Goal: Check status: Check status

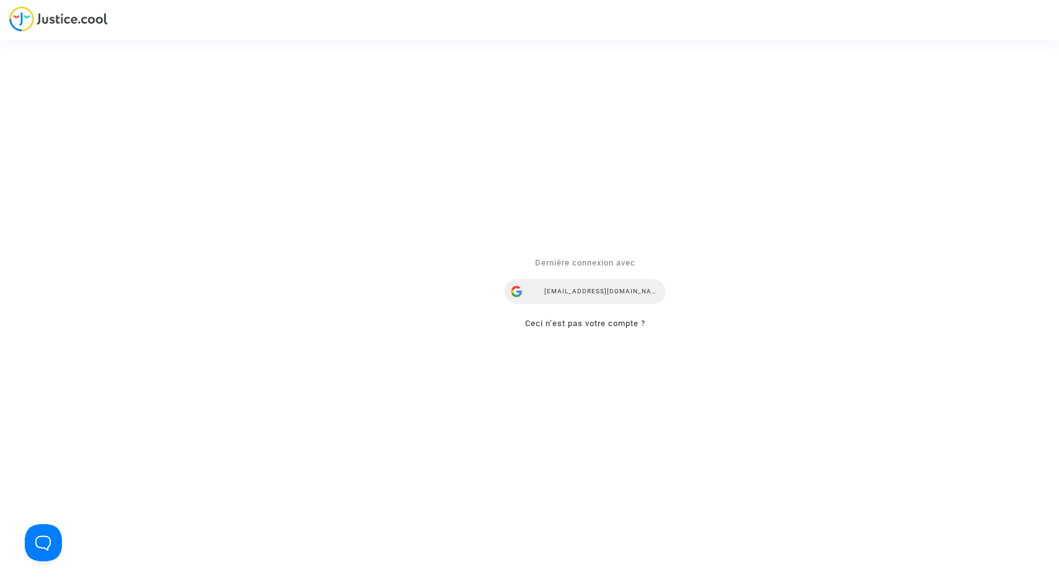
click at [559, 293] on div "[EMAIL_ADDRESS][DOMAIN_NAME]" at bounding box center [585, 291] width 161 height 25
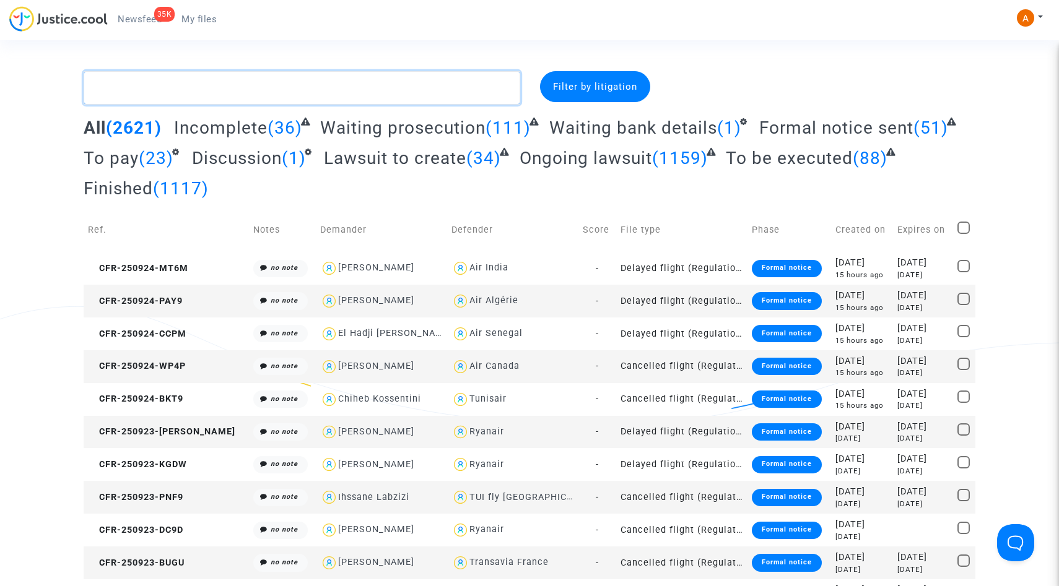
click at [342, 99] on textarea at bounding box center [302, 87] width 437 height 33
paste textarea "CFR-241109-JPJJ"
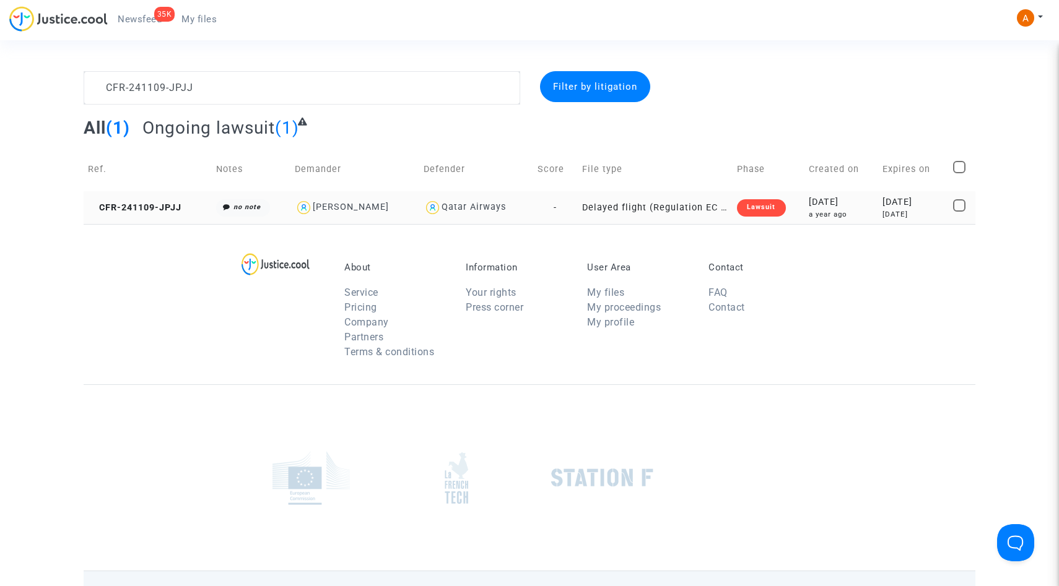
click at [305, 212] on img at bounding box center [304, 208] width 18 height 18
type textarea "CFR-241109-JPJJ @"Marie Cahot" @"Pitcher Avocat""
click at [194, 209] on td "CFR-241109-JPJJ" at bounding box center [148, 207] width 128 height 33
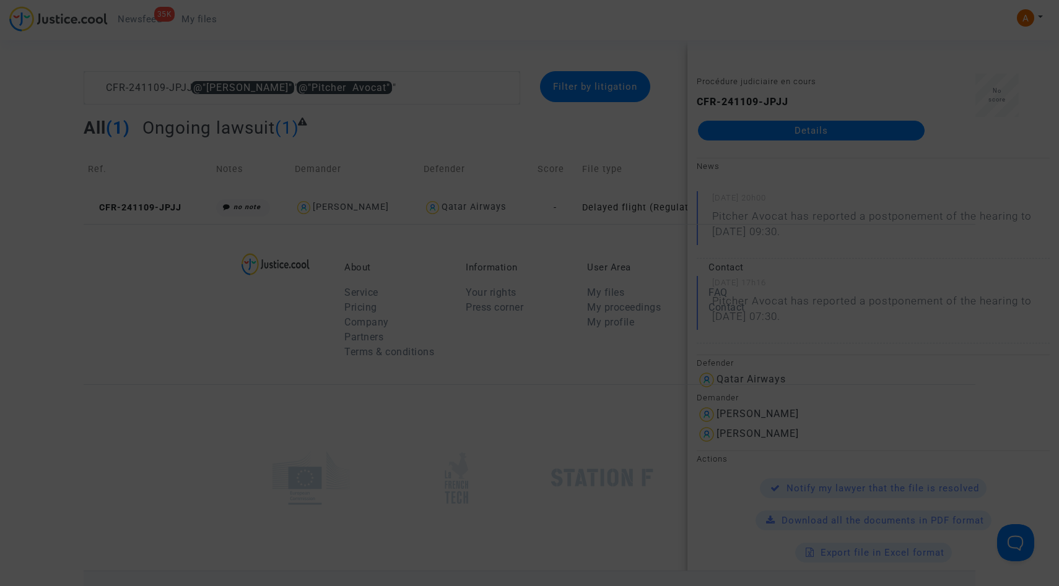
click at [650, 281] on div at bounding box center [529, 293] width 1059 height 586
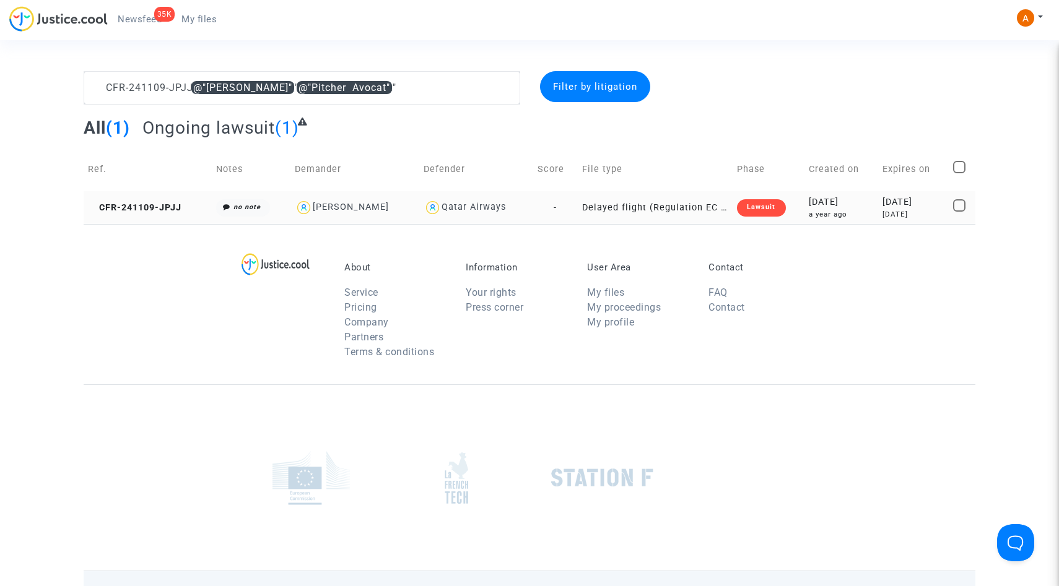
click at [130, 201] on td "CFR-241109-JPJJ" at bounding box center [148, 207] width 128 height 33
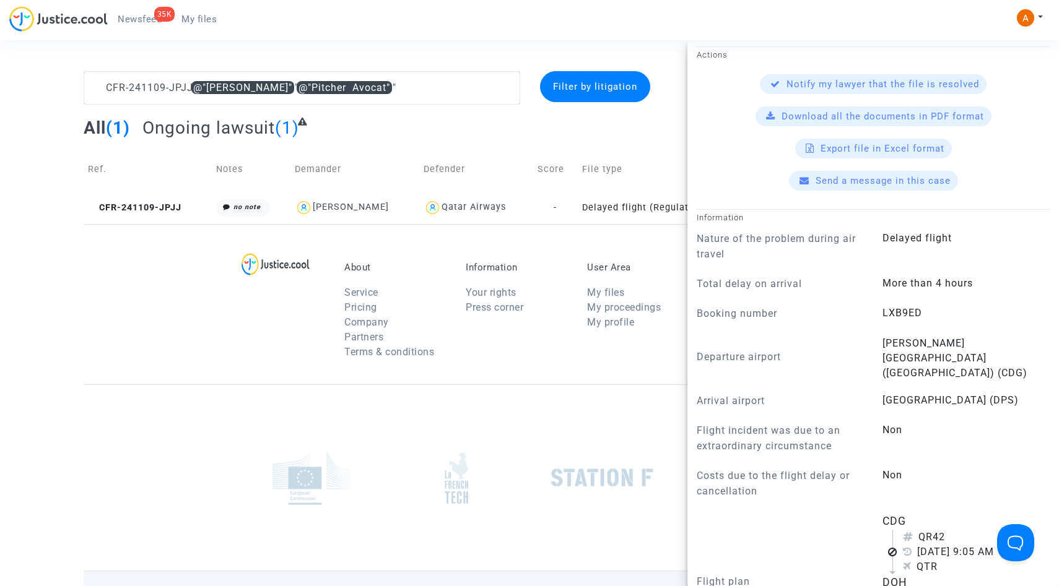
scroll to position [409, 0]
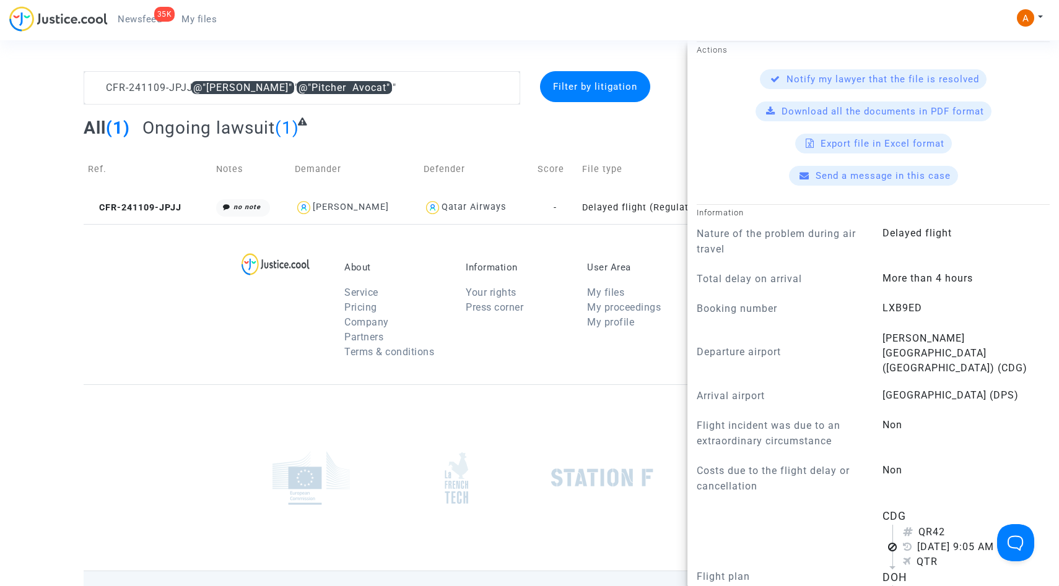
click at [897, 306] on span "LXB9ED" at bounding box center [902, 308] width 40 height 12
copy span "LXB9ED"
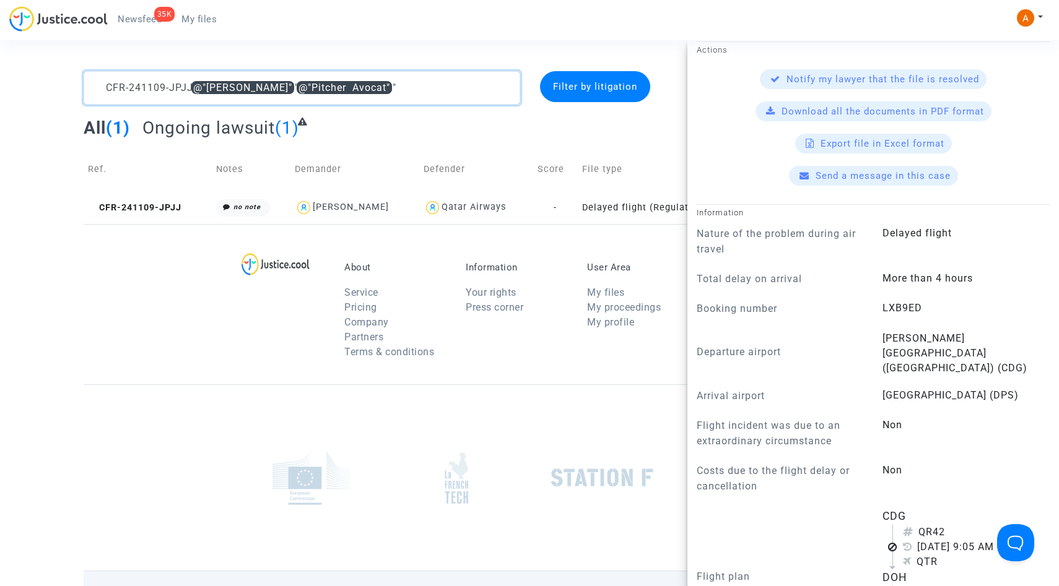
click at [398, 89] on textarea at bounding box center [302, 87] width 437 height 33
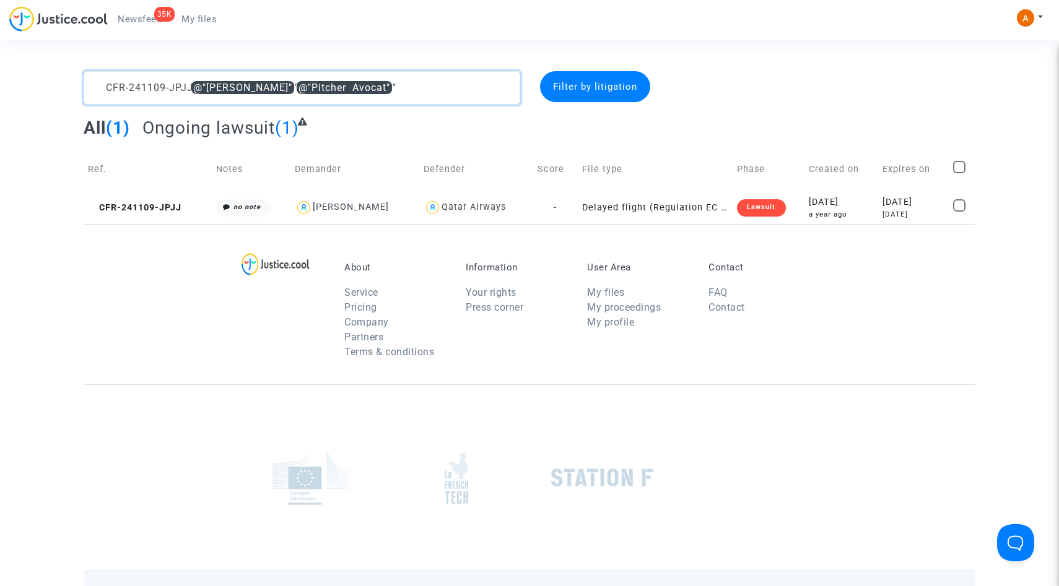
click at [398, 89] on textarea at bounding box center [302, 87] width 437 height 33
type textarea "CFR-250122-VH8Q"
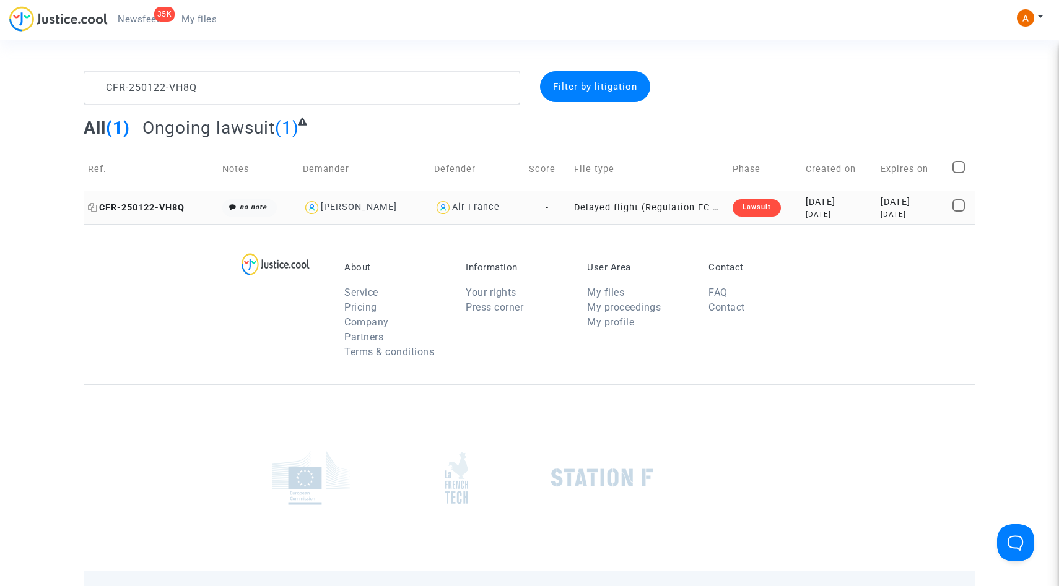
click at [167, 207] on span "CFR-250122-VH8Q" at bounding box center [136, 208] width 97 height 11
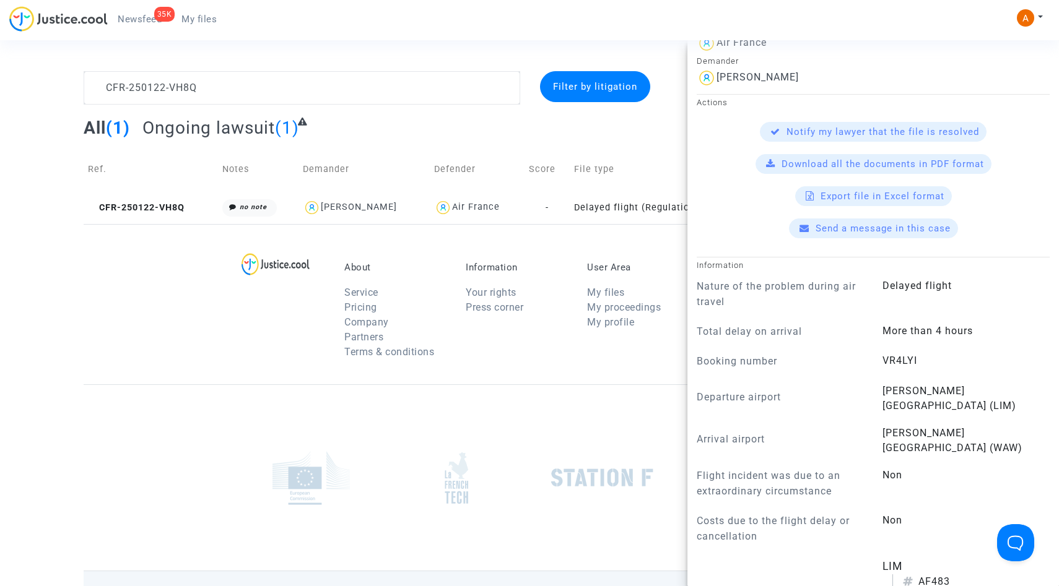
scroll to position [347, 0]
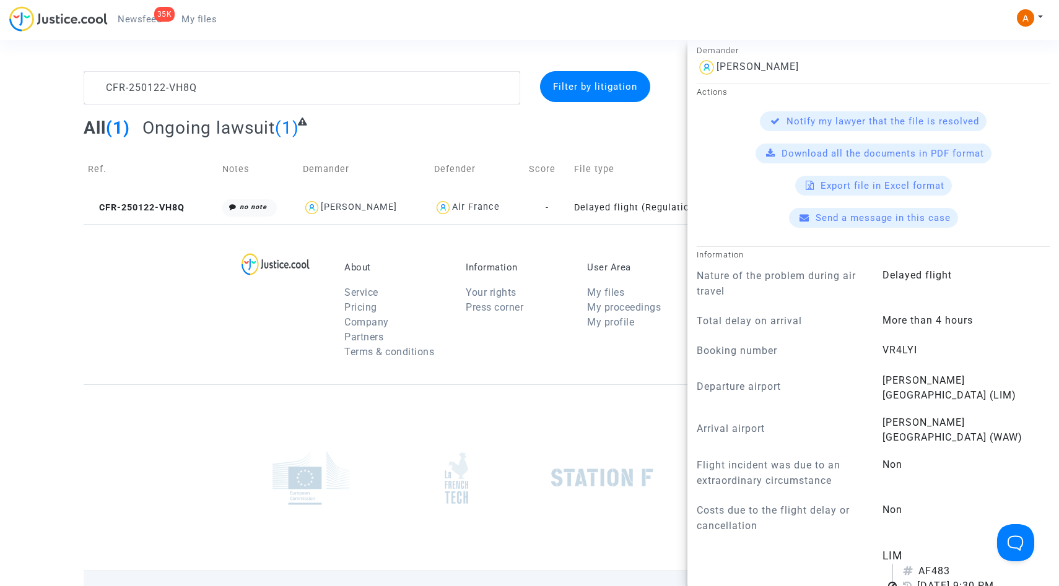
click at [897, 351] on span "VR4LYI" at bounding box center [899, 350] width 35 height 12
copy span "VR4LYI"
